Goal: Information Seeking & Learning: Learn about a topic

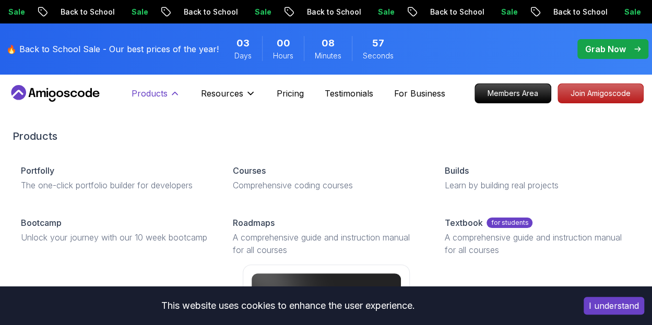
click at [154, 95] on p "Products" at bounding box center [150, 93] width 36 height 13
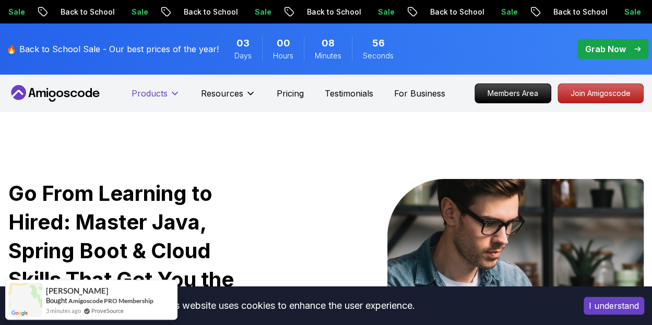
click at [173, 93] on icon at bounding box center [174, 93] width 5 height 3
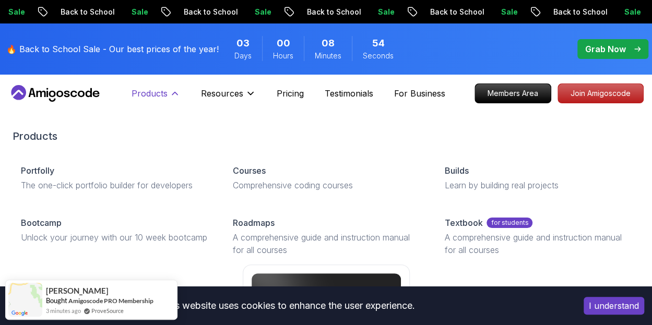
click at [154, 91] on p "Products" at bounding box center [150, 93] width 36 height 13
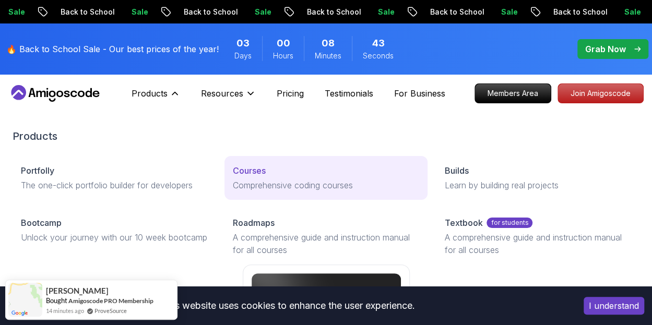
click at [256, 170] on p "Courses" at bounding box center [249, 171] width 33 height 13
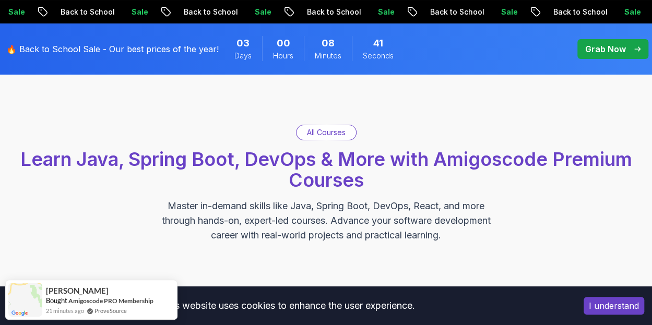
scroll to position [41, 0]
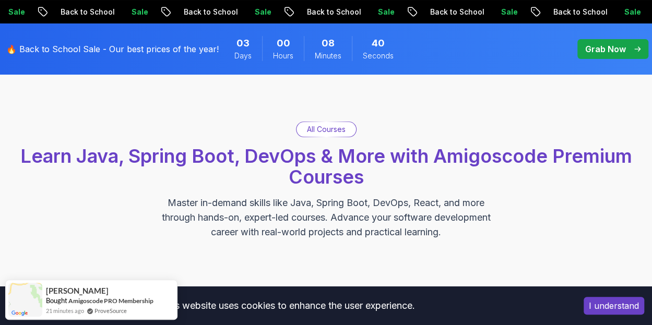
click at [323, 134] on p "All Courses" at bounding box center [326, 129] width 39 height 10
click at [316, 129] on p "All Courses" at bounding box center [326, 129] width 39 height 10
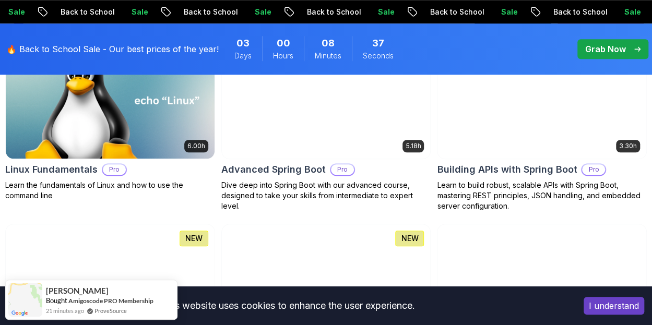
scroll to position [399, 0]
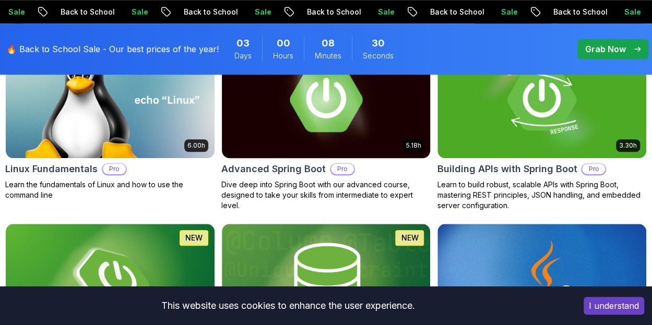
click at [265, 172] on h2 "Advanced Spring Boot" at bounding box center [273, 169] width 104 height 15
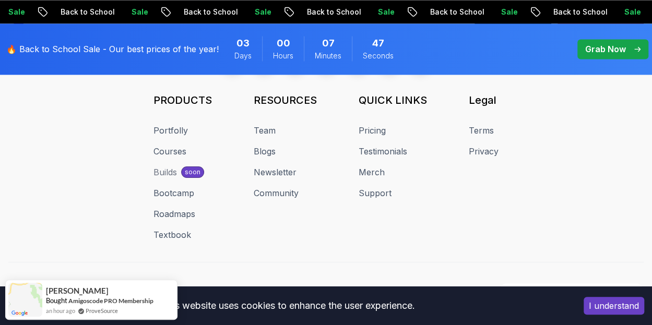
scroll to position [4720, 0]
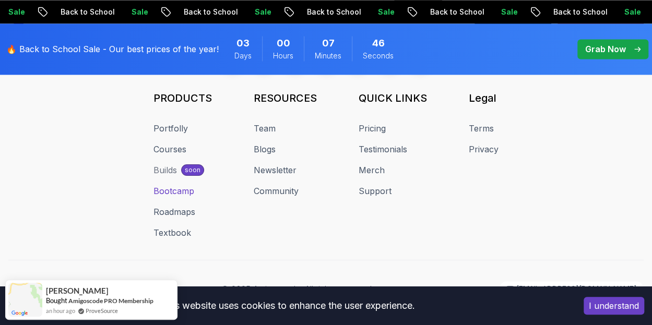
click at [185, 185] on link "Bootcamp" at bounding box center [174, 191] width 41 height 13
click at [188, 185] on link "Bootcamp" at bounding box center [174, 191] width 41 height 13
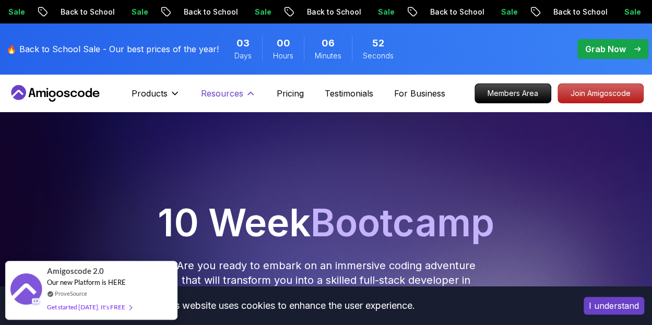
click at [220, 95] on p "Resources" at bounding box center [222, 93] width 42 height 13
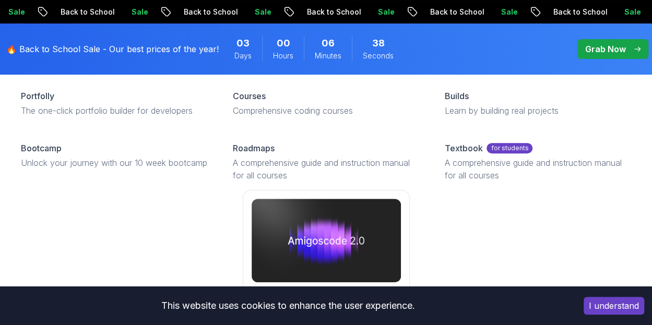
scroll to position [180, 0]
